Goal: Obtain resource: Download file/media

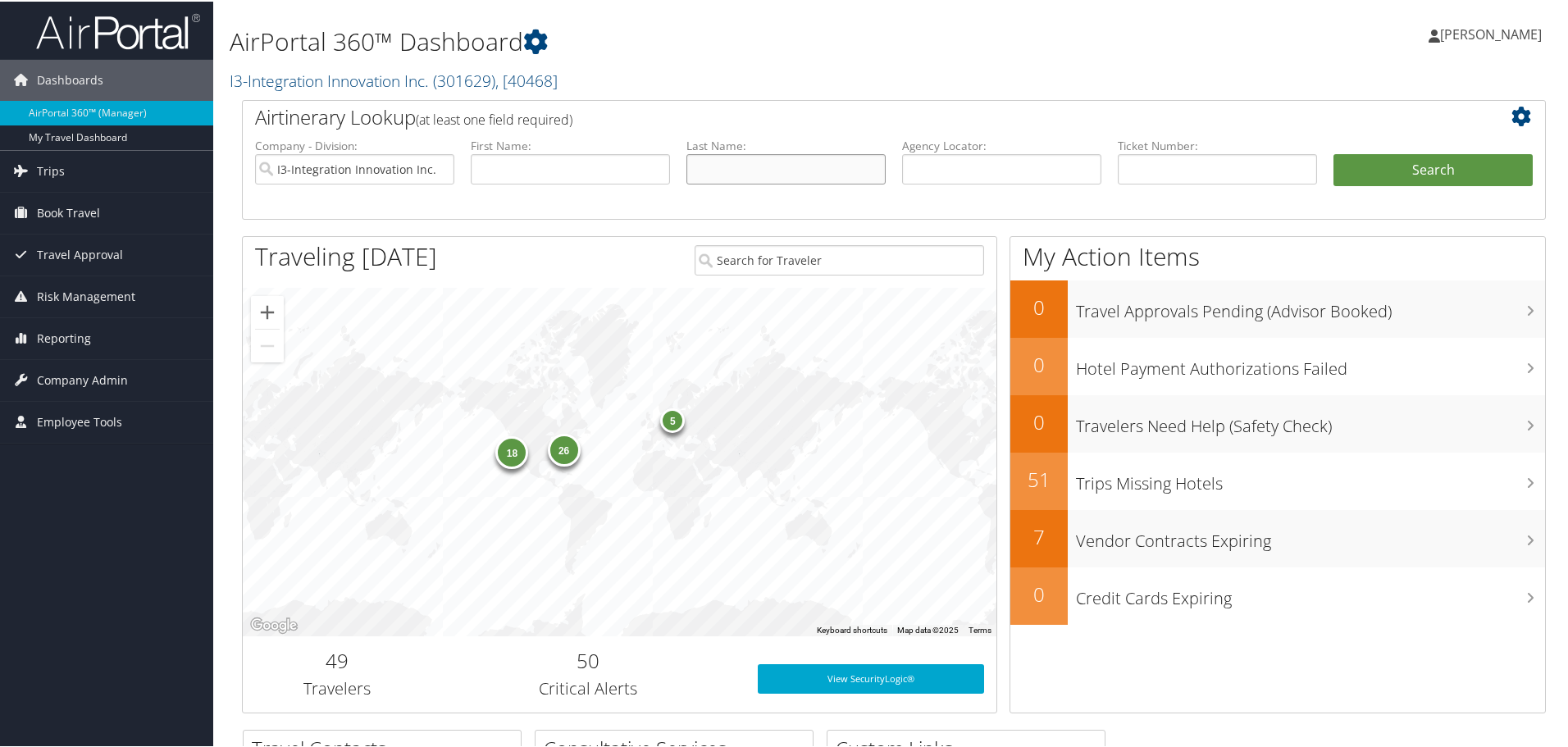
click at [699, 169] on input "text" at bounding box center [785, 168] width 199 height 31
type input "[PERSON_NAME]"
click at [1334, 153] on button "Search" at bounding box center [1433, 169] width 199 height 33
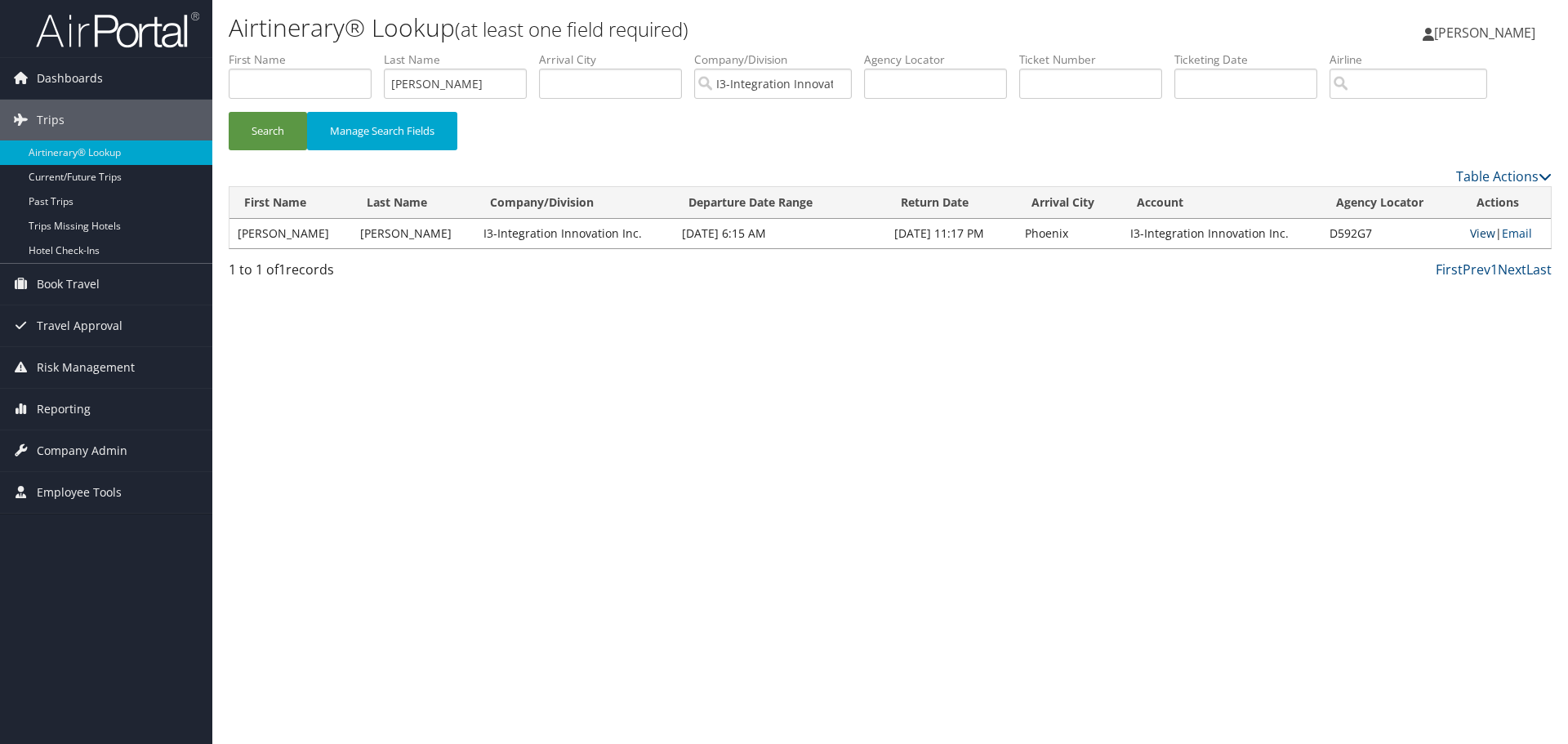
click at [1481, 226] on link "View" at bounding box center [1483, 234] width 25 height 15
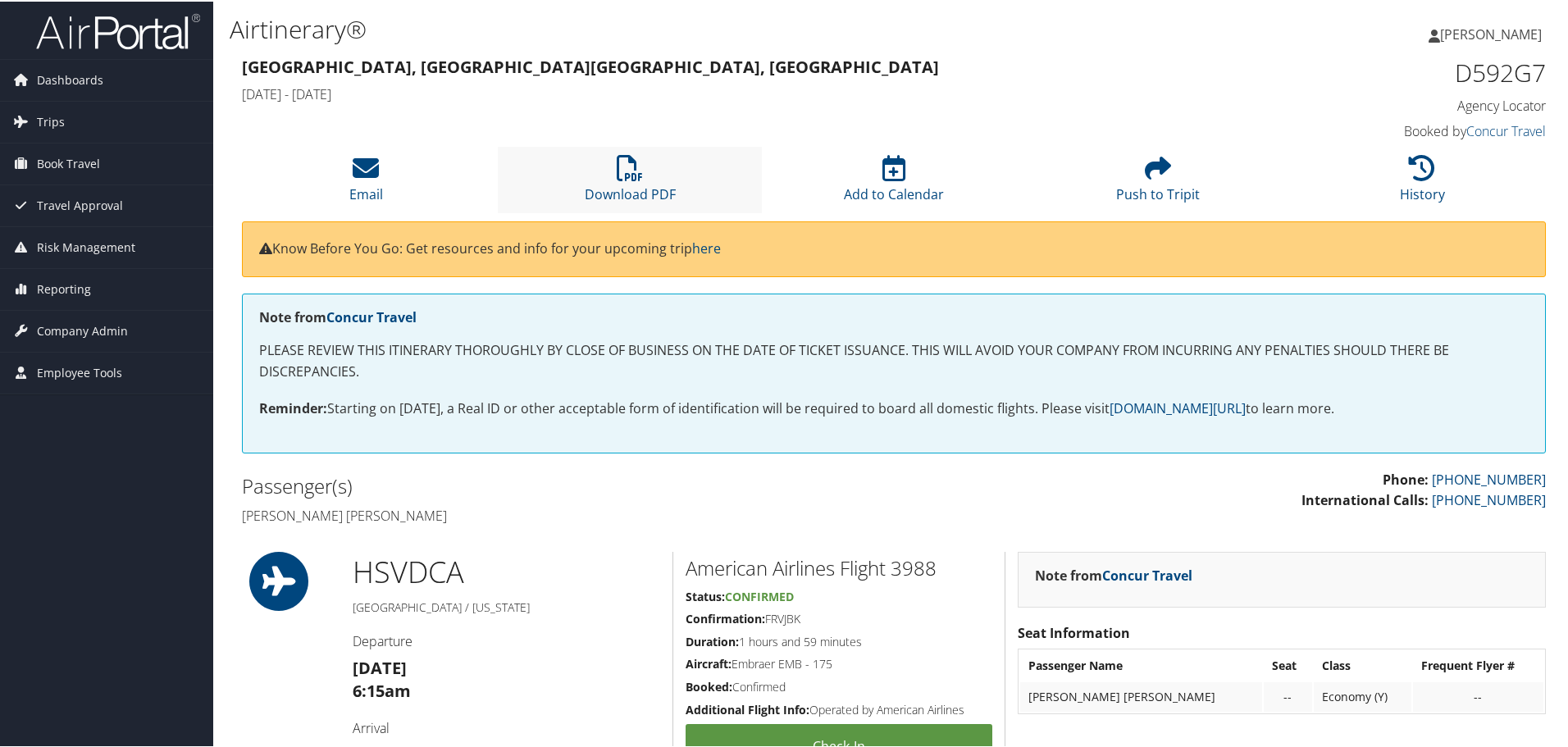
click at [633, 181] on li "Download PDF" at bounding box center [629, 178] width 264 height 66
